Goal: Task Accomplishment & Management: Use online tool/utility

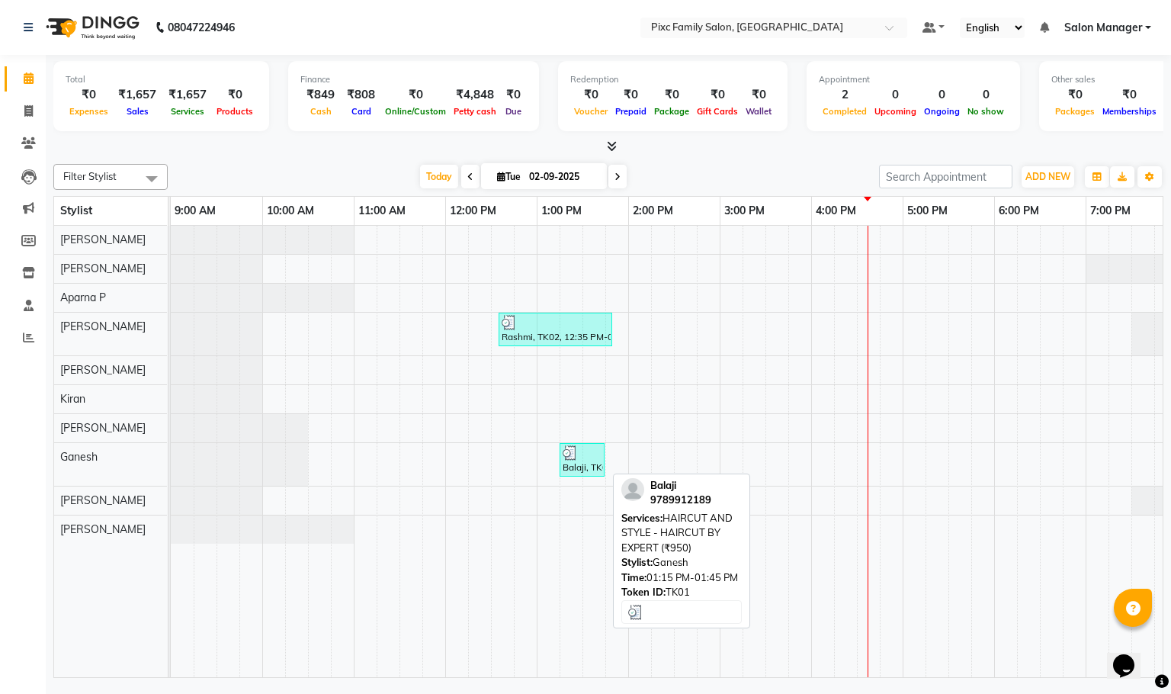
click at [577, 460] on img at bounding box center [570, 452] width 15 height 15
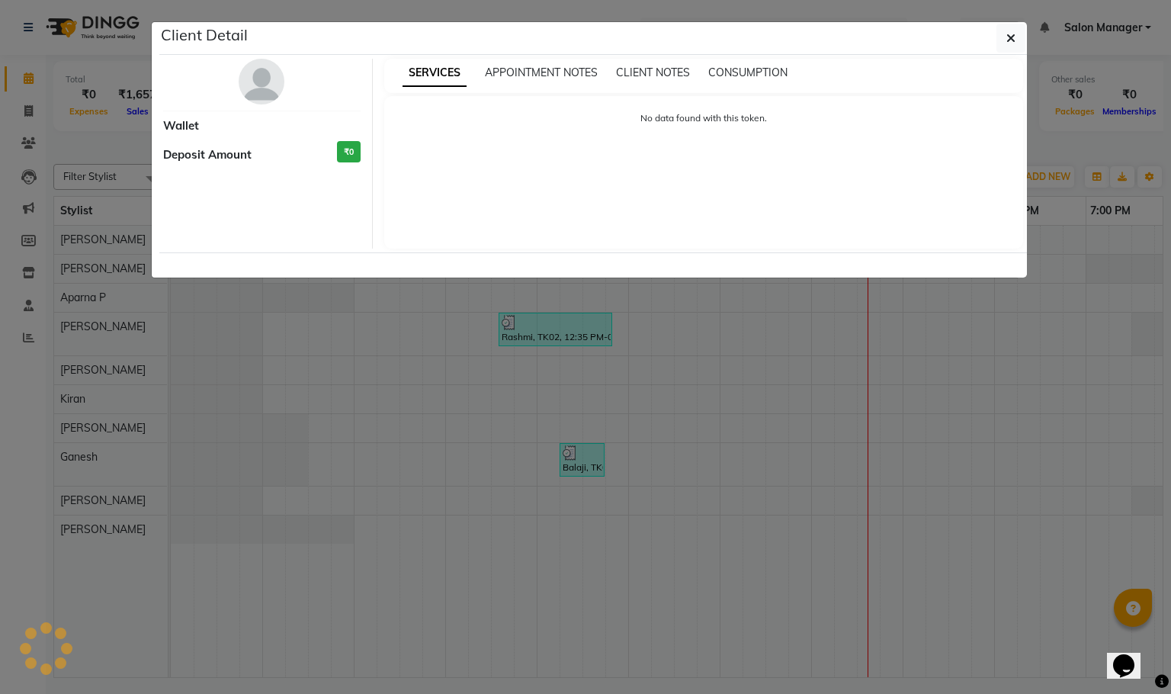
select select "3"
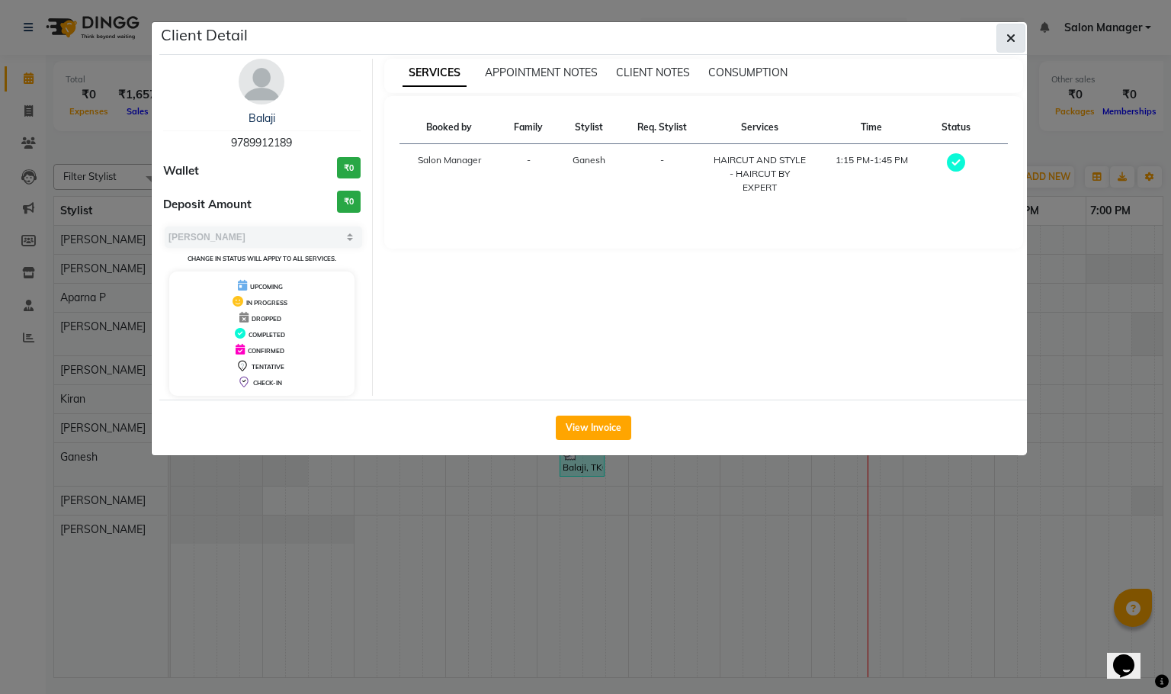
click at [1015, 50] on button "button" at bounding box center [1010, 38] width 29 height 29
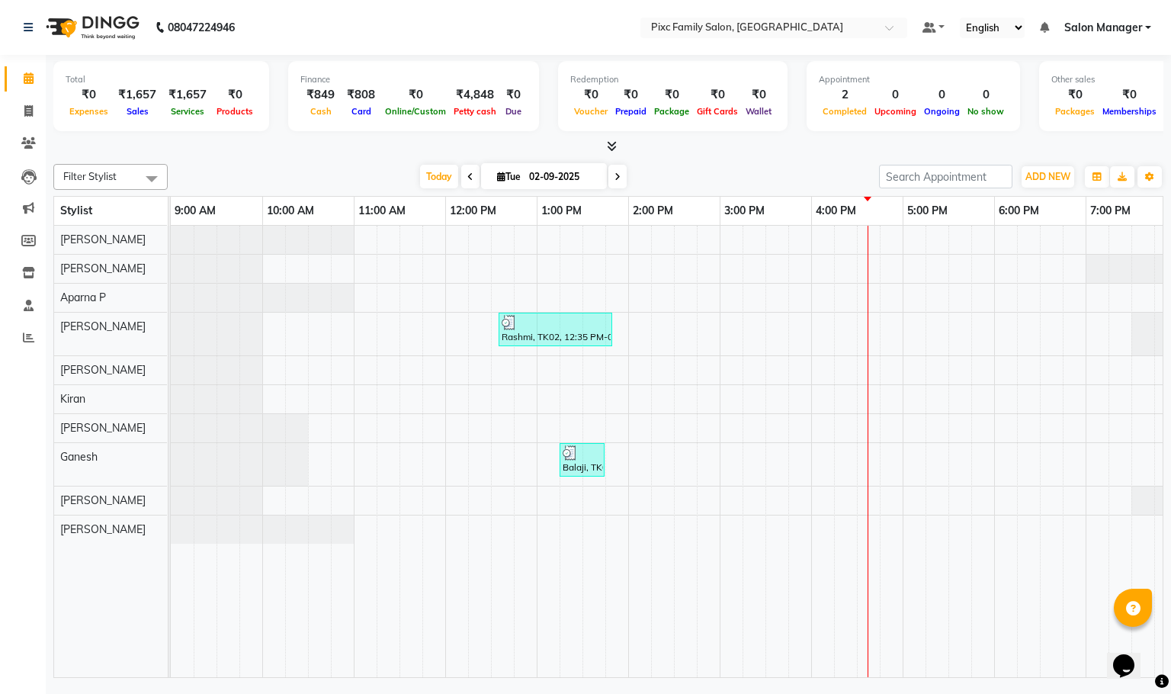
click at [467, 176] on icon at bounding box center [470, 176] width 6 height 9
type input "01-09-2025"
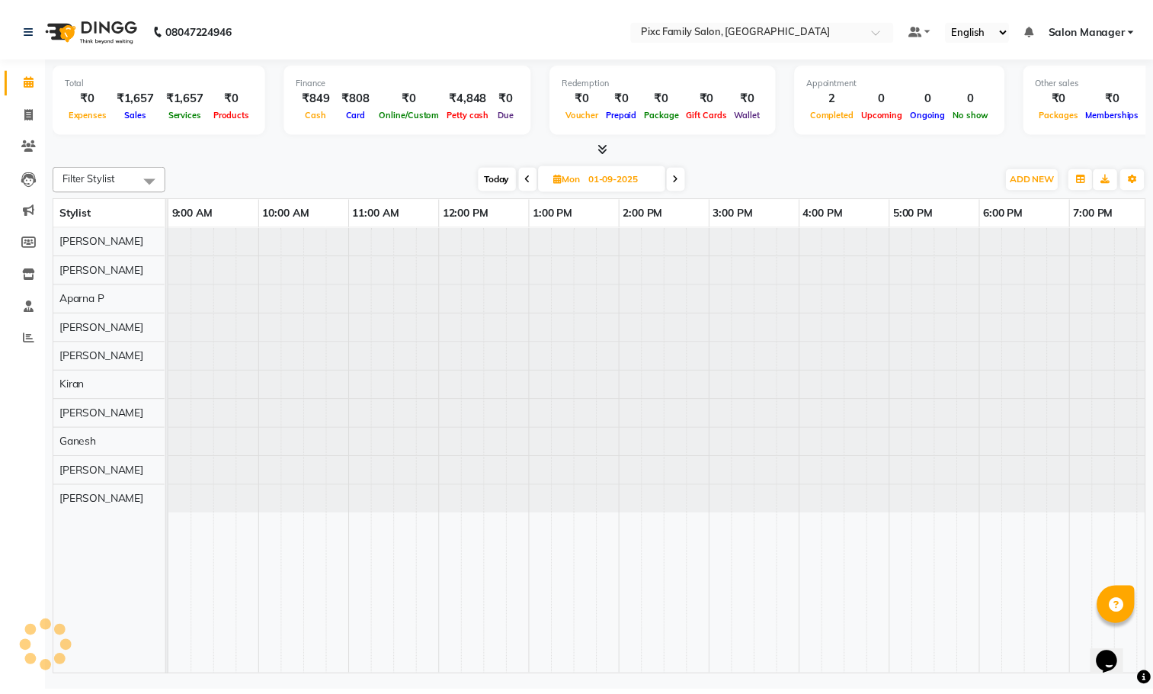
scroll to position [0, 106]
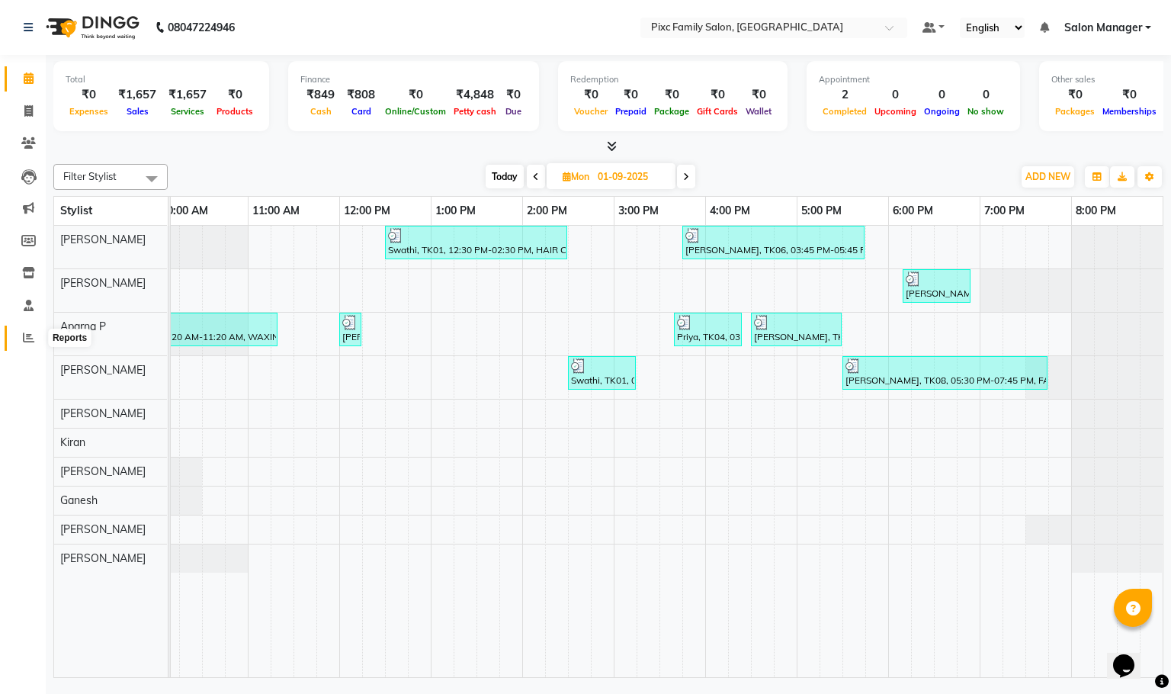
click at [18, 338] on span at bounding box center [28, 338] width 27 height 18
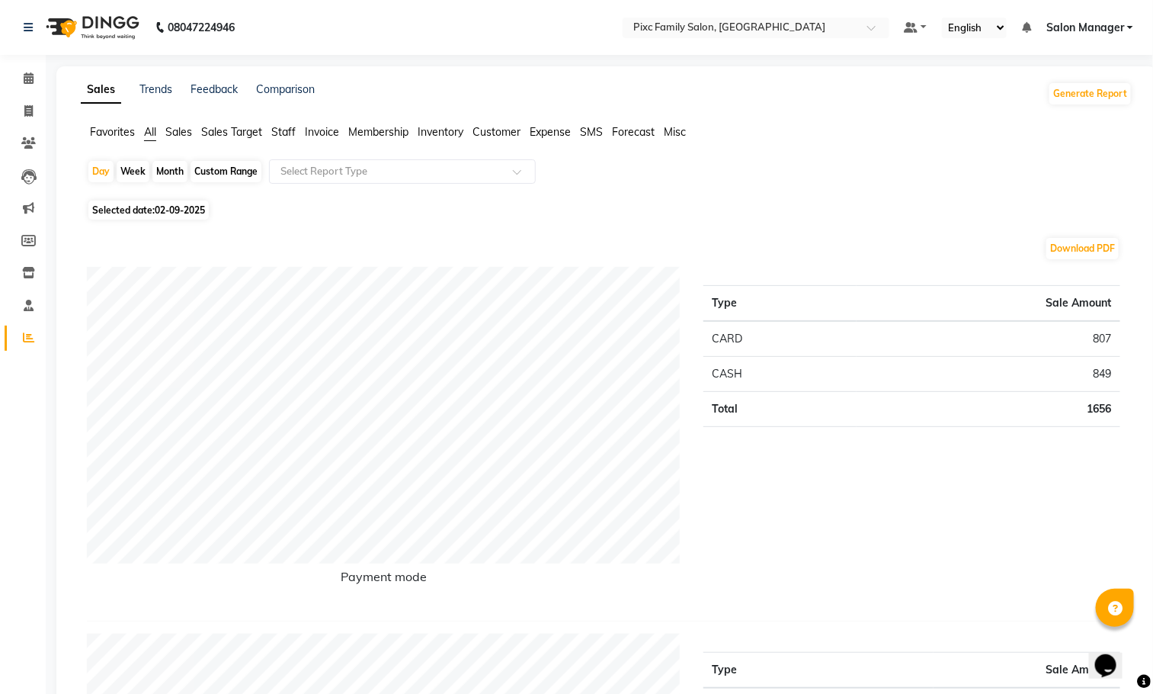
click at [163, 168] on div "Month" at bounding box center [169, 171] width 35 height 21
select select "9"
select select "2025"
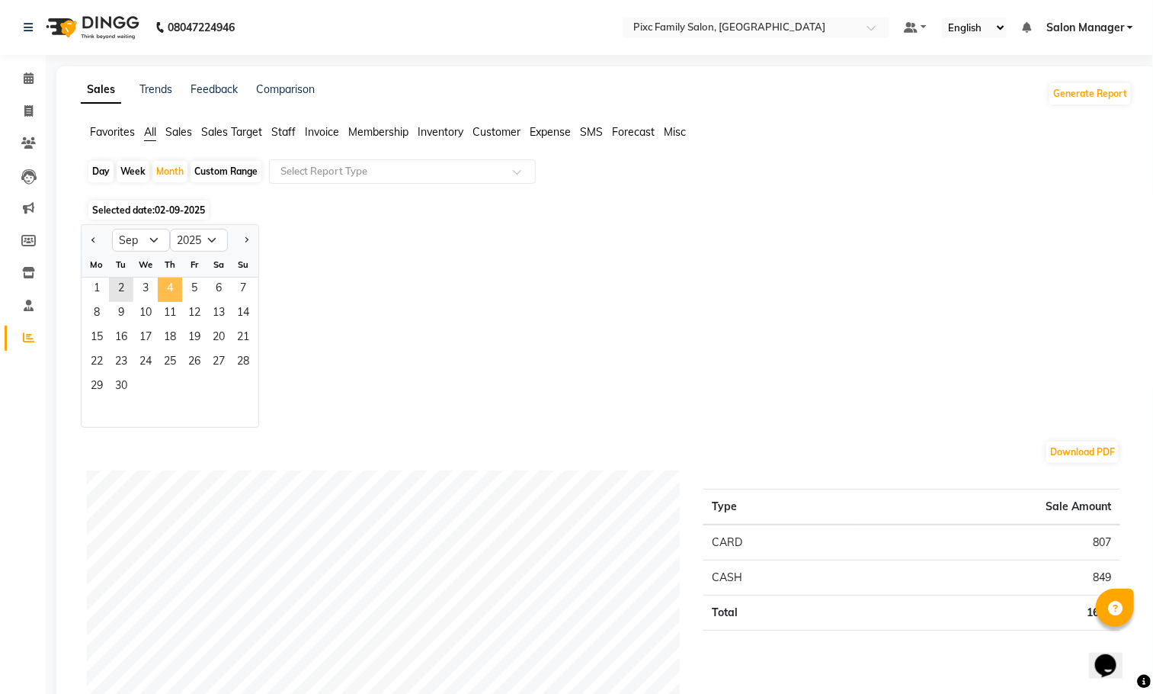
click at [162, 284] on span "4" at bounding box center [170, 289] width 24 height 24
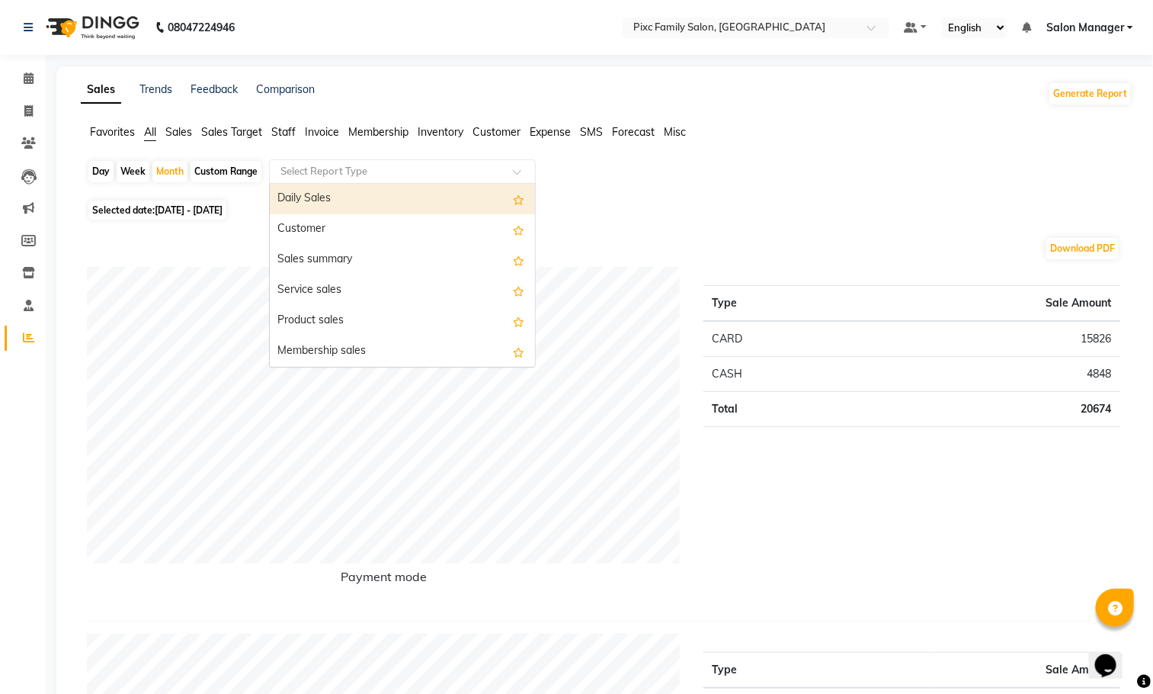
click at [380, 164] on div at bounding box center [402, 171] width 265 height 15
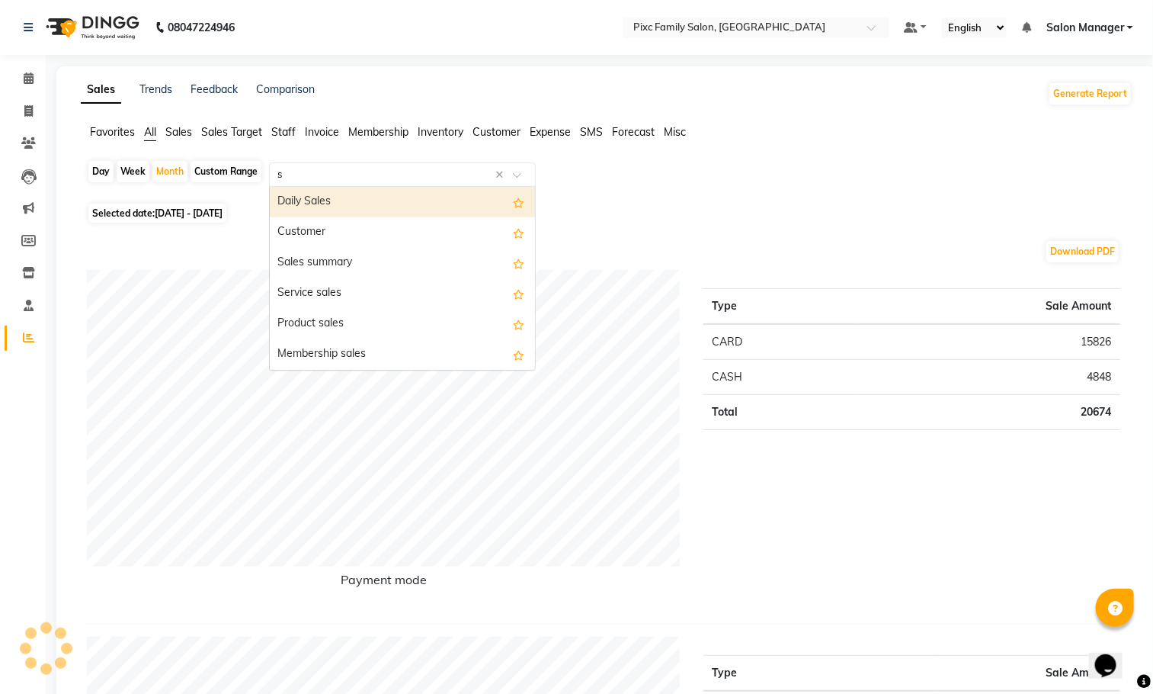
type input "st"
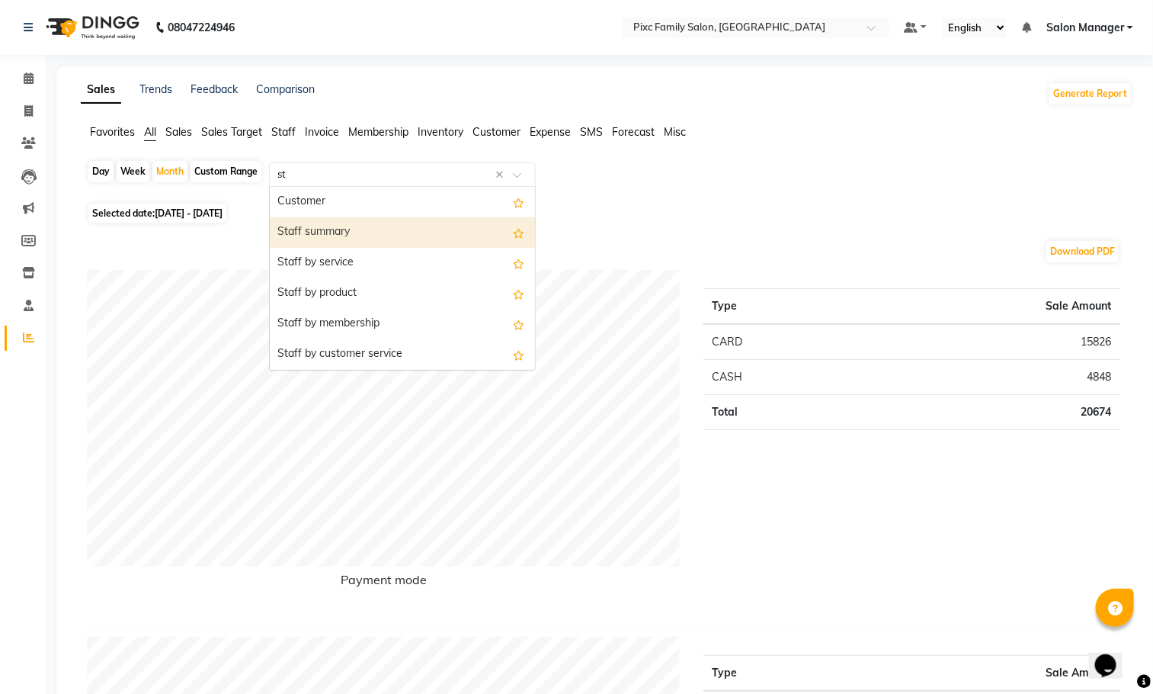
click at [357, 227] on div "Staff summary" at bounding box center [402, 232] width 265 height 30
select select "full_report"
select select "csv"
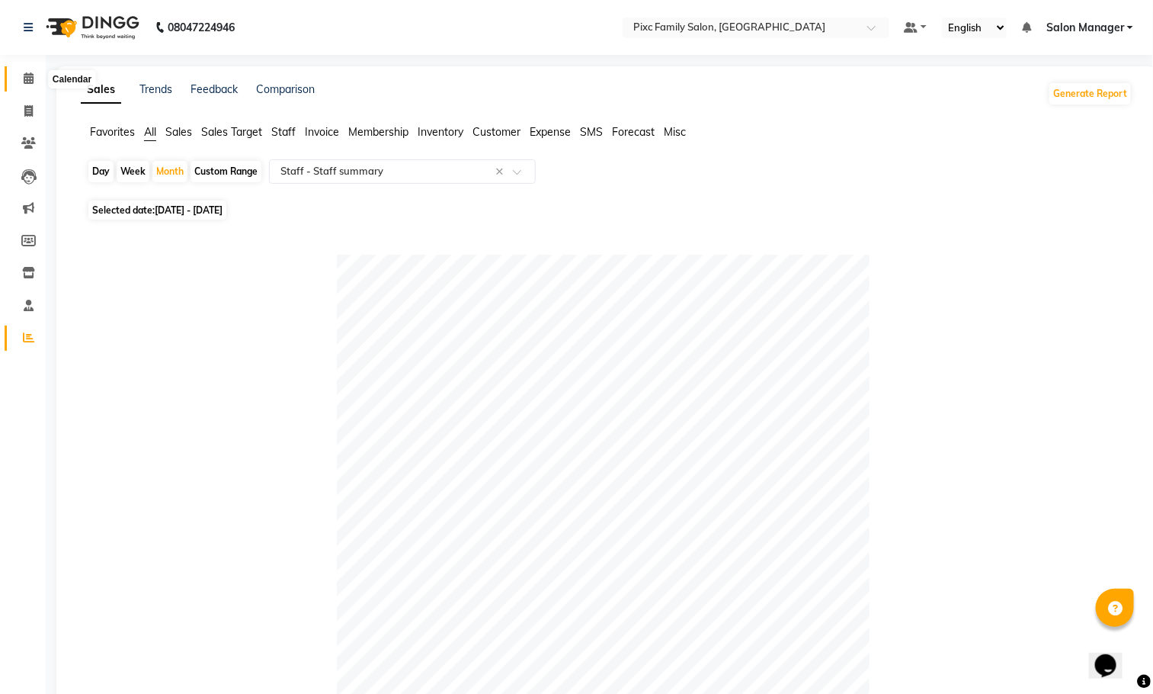
click at [21, 72] on span at bounding box center [28, 79] width 27 height 18
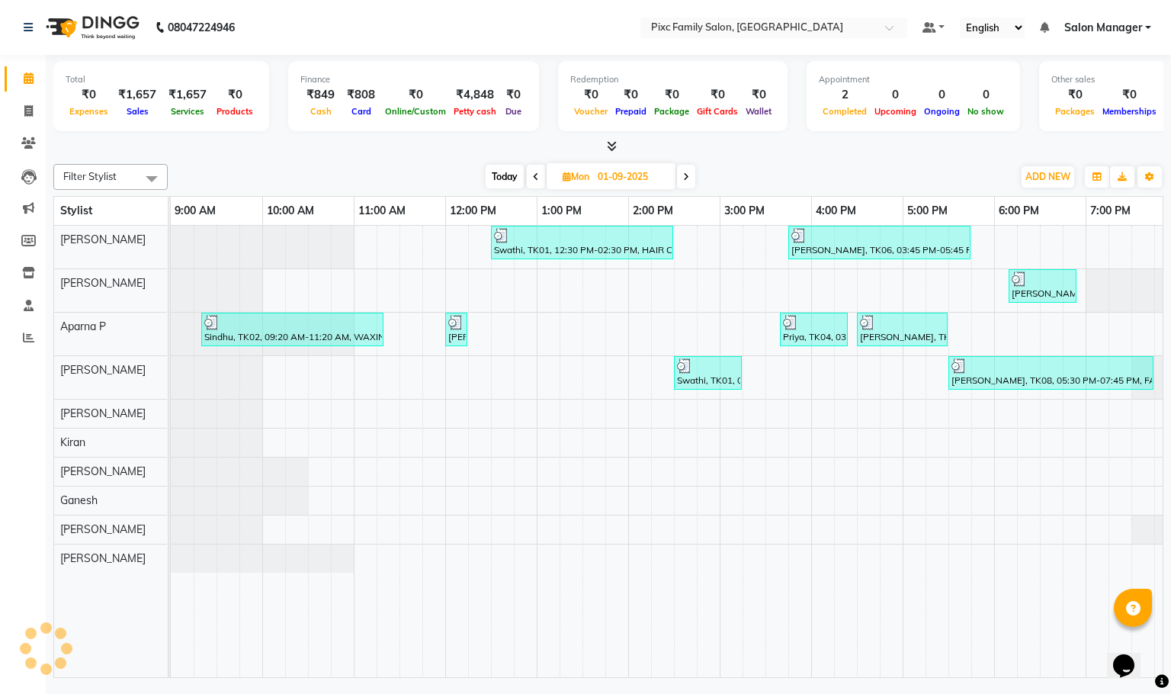
scroll to position [0, 106]
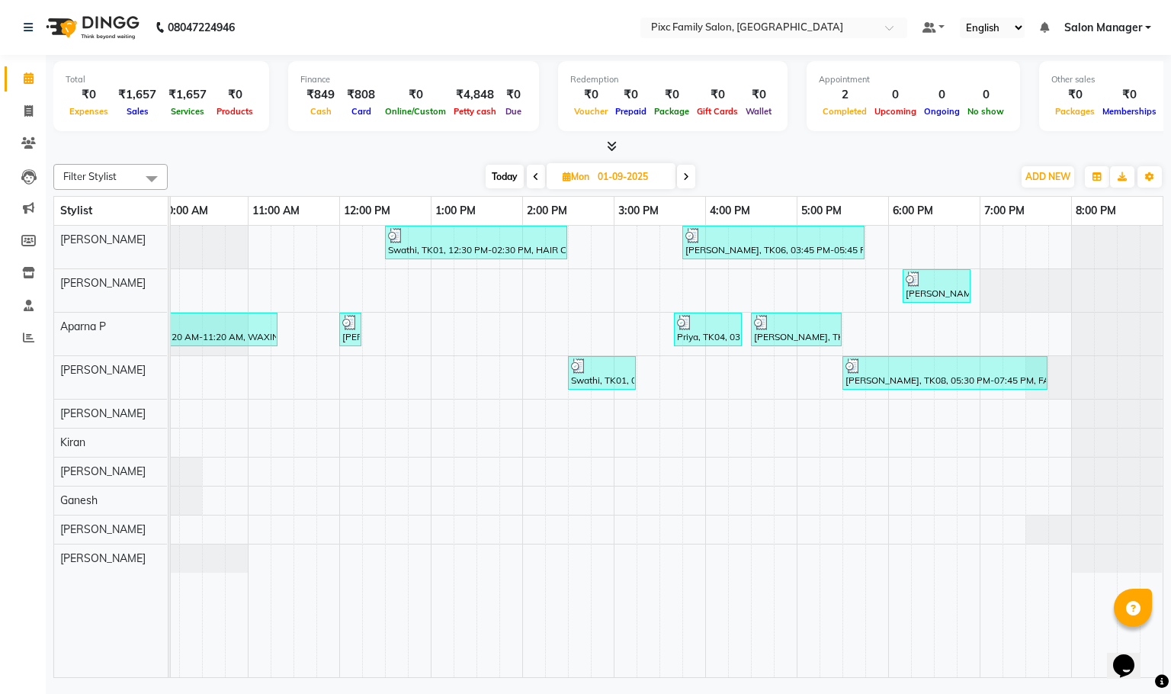
click at [680, 168] on span at bounding box center [686, 177] width 18 height 24
type input "02-09-2025"
